Goal: Use online tool/utility

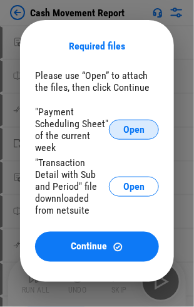
click at [140, 131] on span "Open" at bounding box center [133, 130] width 21 height 10
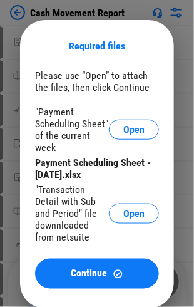
click at [125, 214] on span "Open" at bounding box center [133, 213] width 21 height 10
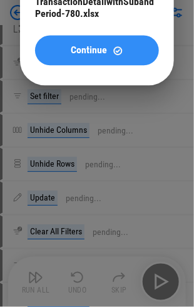
click at [88, 53] on span "Continue" at bounding box center [89, 50] width 36 height 10
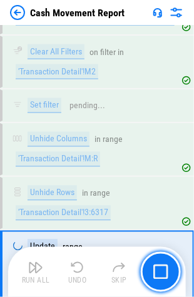
scroll to position [765, 0]
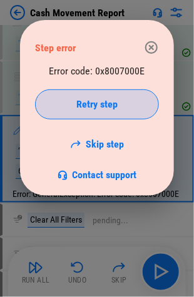
click at [103, 103] on span "Retry step" at bounding box center [96, 105] width 41 height 10
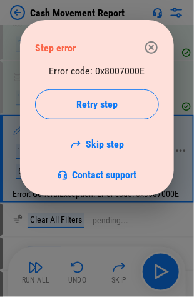
click at [105, 143] on link "Skip step" at bounding box center [97, 144] width 54 height 12
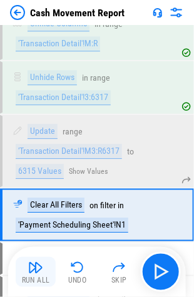
click at [35, 274] on img "button" at bounding box center [35, 267] width 15 height 15
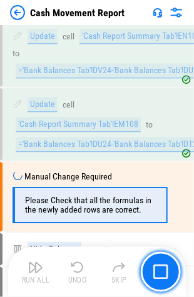
scroll to position [3690, 0]
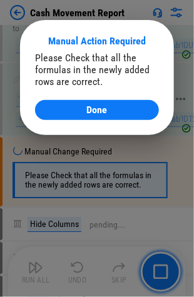
click at [79, 108] on div "Done" at bounding box center [97, 110] width 94 height 10
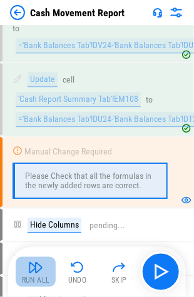
click at [43, 274] on img "button" at bounding box center [35, 267] width 15 height 15
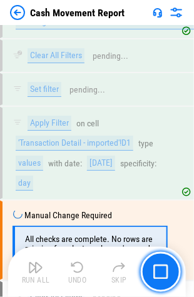
scroll to position [5769, 0]
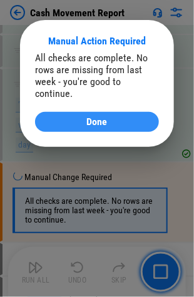
click at [127, 117] on div "Done" at bounding box center [97, 122] width 94 height 10
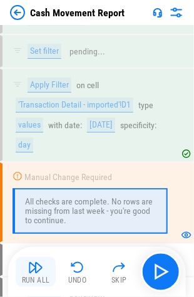
click at [30, 271] on img "button" at bounding box center [35, 267] width 15 height 15
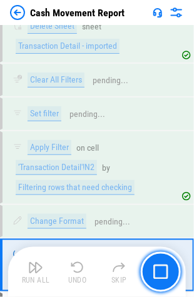
scroll to position [6833, 0]
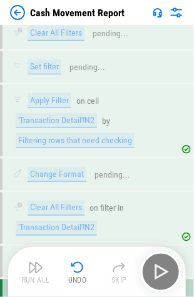
click at [16, 13] on img at bounding box center [17, 12] width 15 height 15
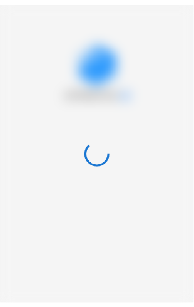
scroll to position [0, 0]
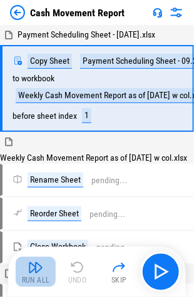
click at [35, 270] on img "button" at bounding box center [35, 267] width 15 height 15
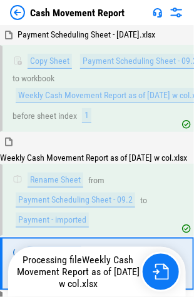
scroll to position [50, 0]
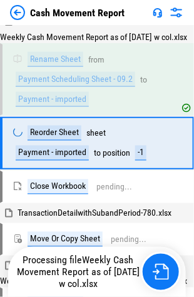
scroll to position [124, 0]
